Goal: Complete application form

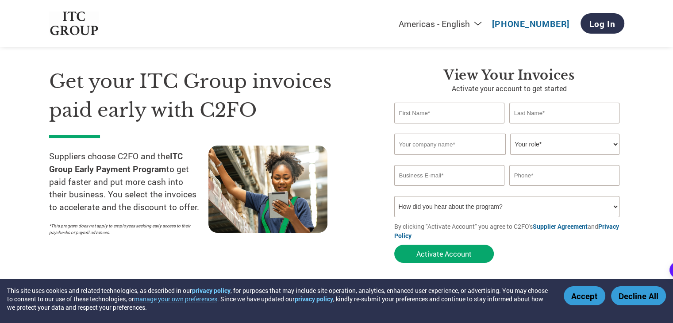
scroll to position [35, 0]
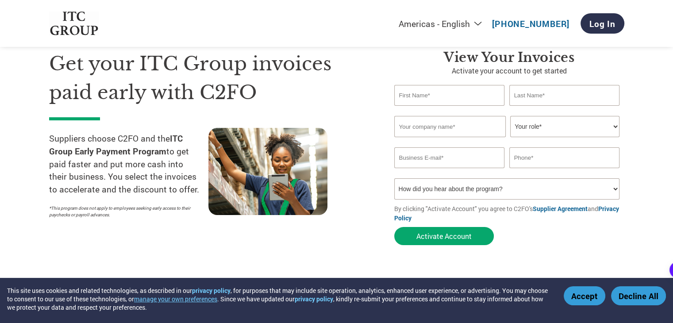
click at [474, 95] on input "text" at bounding box center [449, 95] width 111 height 21
type input "[PERSON_NAME]"
click at [539, 97] on input "text" at bounding box center [564, 95] width 111 height 21
type input "Jaiswal"
click at [453, 126] on input "text" at bounding box center [449, 126] width 111 height 21
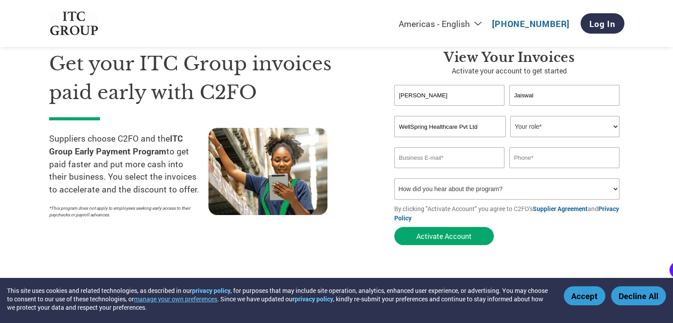
type input "WellSpring Healthcare Pvt Ltd"
click at [530, 129] on select "Your role* CFO Controller Credit Manager Finance Director Treasurer CEO Preside…" at bounding box center [564, 126] width 109 height 21
select select "OTHER"
click at [510, 116] on select "Your role* CFO Controller Credit Manager Finance Director Treasurer CEO Preside…" at bounding box center [564, 126] width 109 height 21
click at [453, 154] on input "email" at bounding box center [449, 157] width 111 height 21
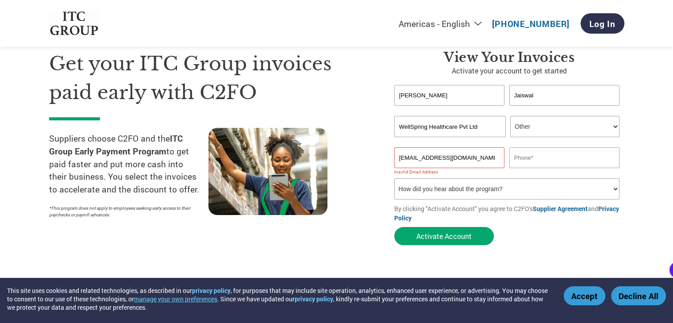
type input "[EMAIL_ADDRESS][DOMAIN_NAME]"
click at [569, 151] on input "text" at bounding box center [564, 157] width 111 height 21
type input "9831127273"
click at [475, 187] on select "How did you hear about the program? Received a letter Email Social Media Online…" at bounding box center [506, 188] width 225 height 21
select select "Received a Letter"
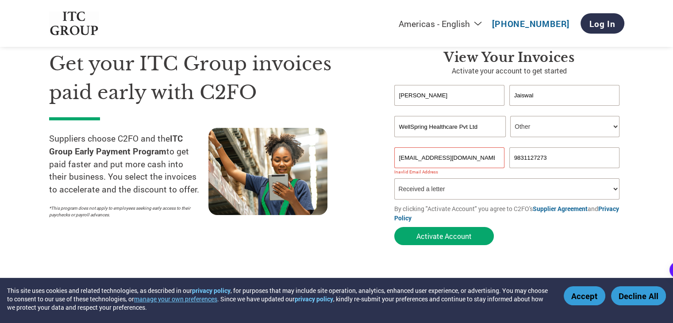
click at [394, 178] on select "How did you hear about the program? Received a letter Email Social Media Online…" at bounding box center [506, 188] width 225 height 21
click at [433, 233] on button "Activate Account" at bounding box center [443, 236] width 99 height 18
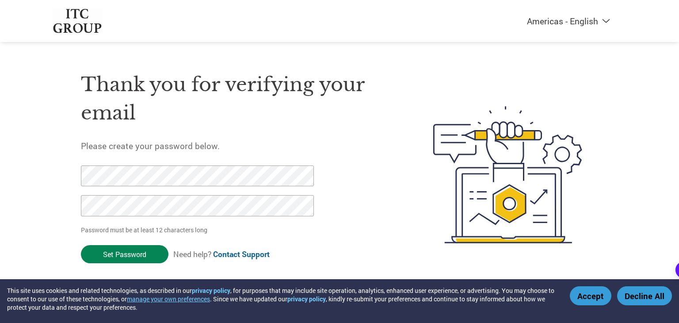
click at [126, 254] on input "Set Password" at bounding box center [125, 254] width 88 height 18
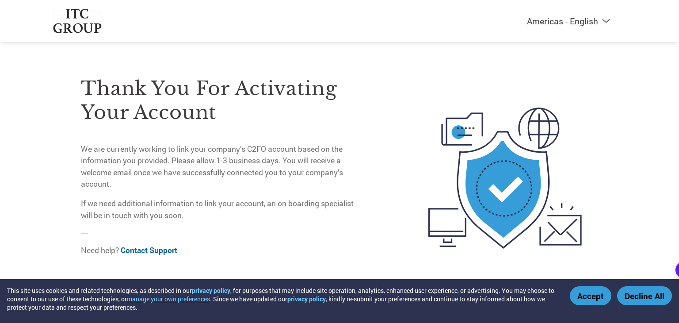
click at [585, 304] on button "Accept" at bounding box center [591, 295] width 42 height 19
